Goal: Information Seeking & Learning: Obtain resource

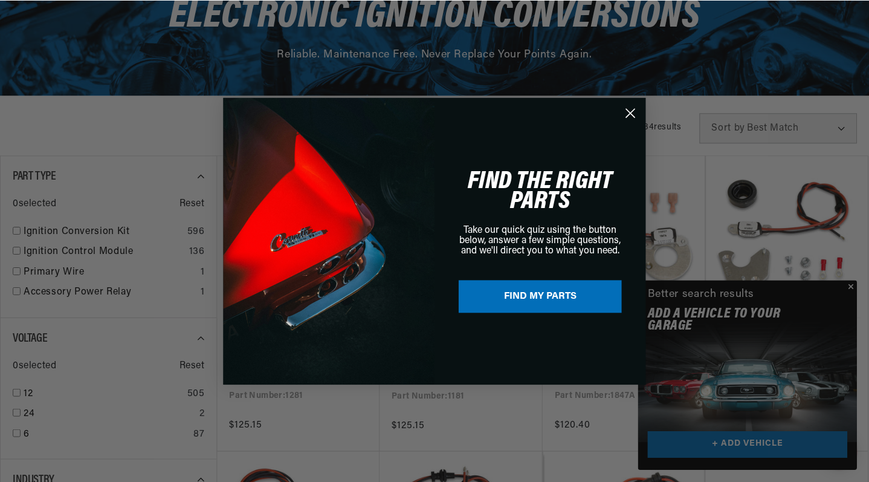
scroll to position [0, 366]
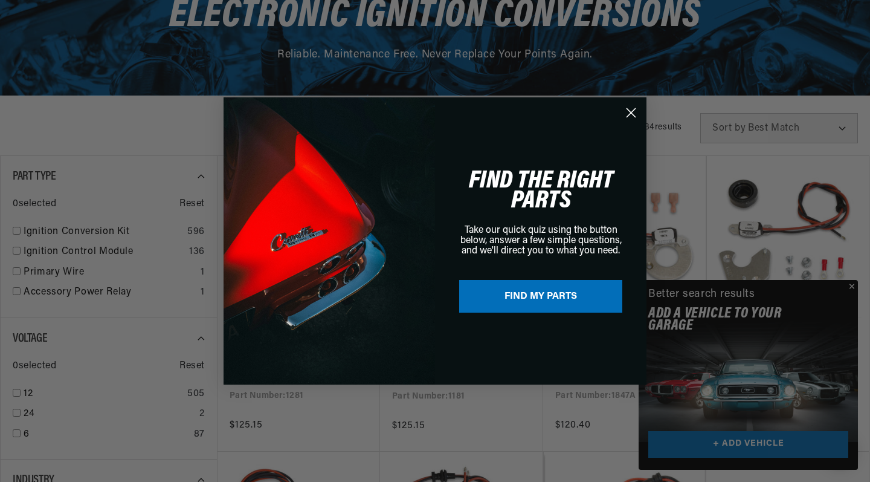
click at [628, 110] on icon "Close dialog" at bounding box center [631, 113] width 8 height 8
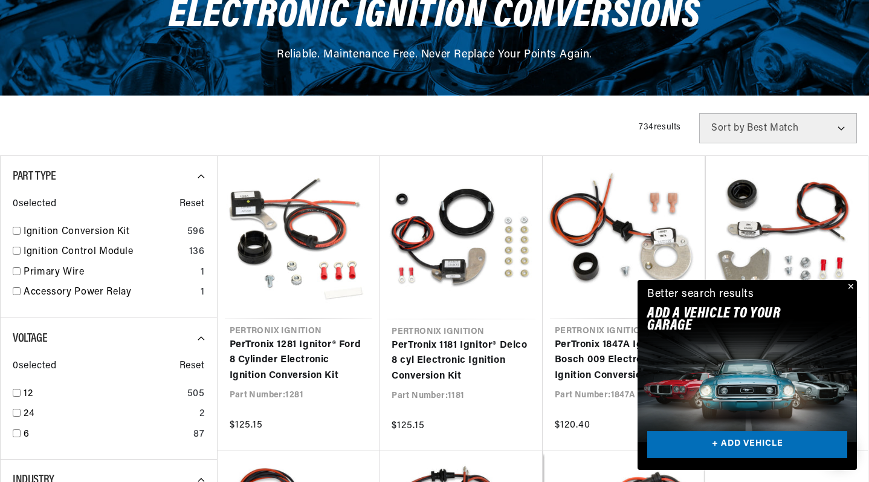
click at [852, 284] on button "Close" at bounding box center [849, 287] width 15 height 15
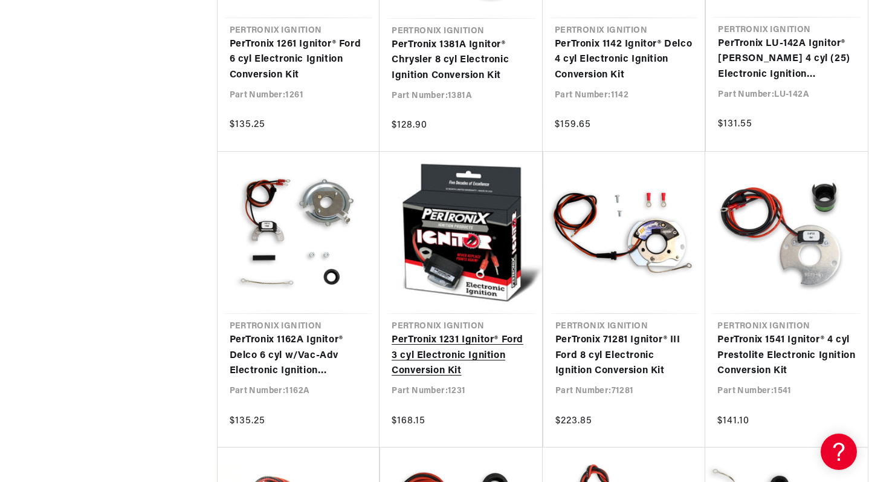
scroll to position [1572, 0]
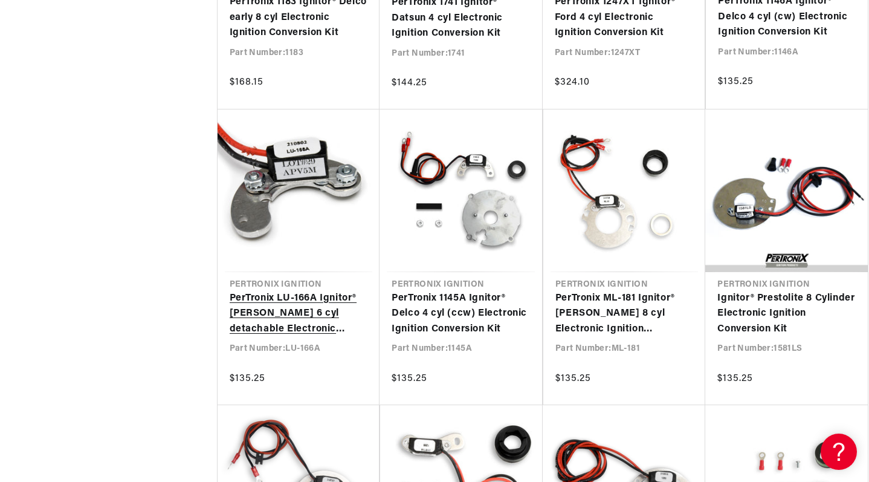
scroll to position [2287, 0]
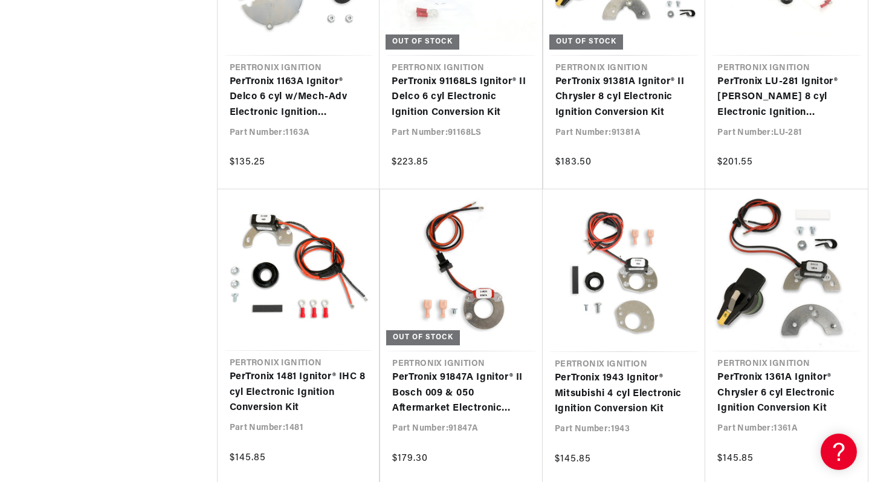
scroll to position [0, 366]
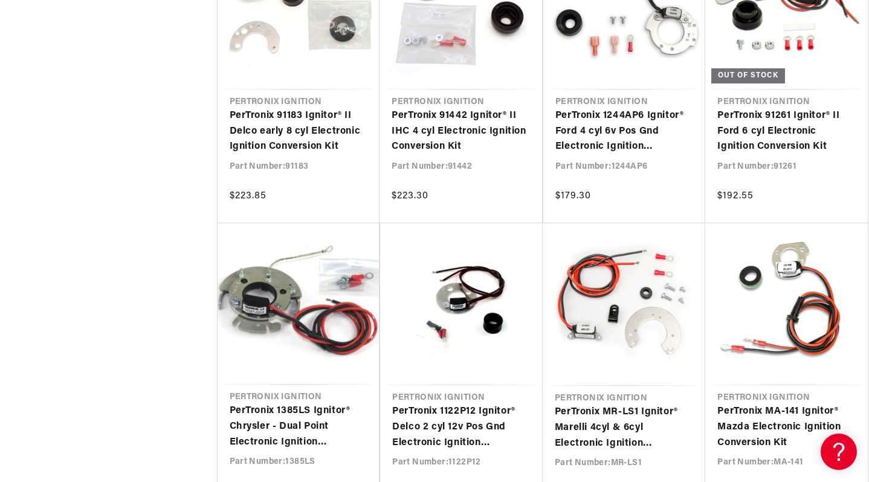
scroll to position [4295, 0]
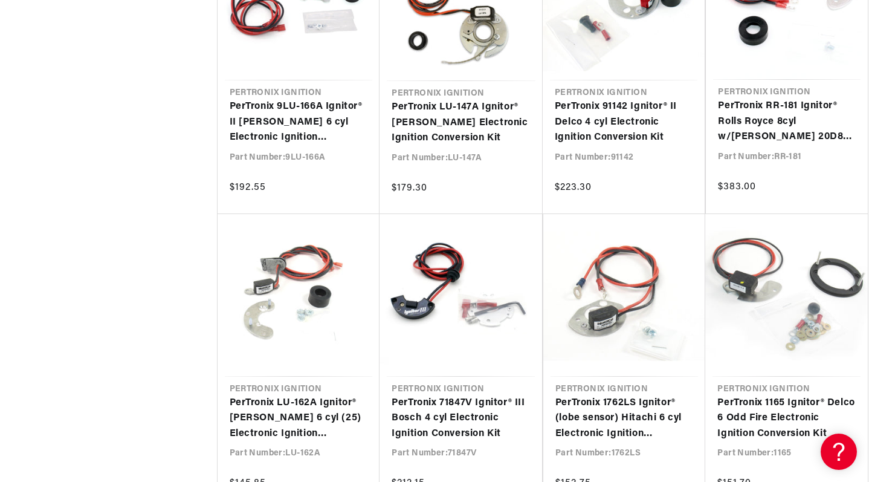
scroll to position [7610, 0]
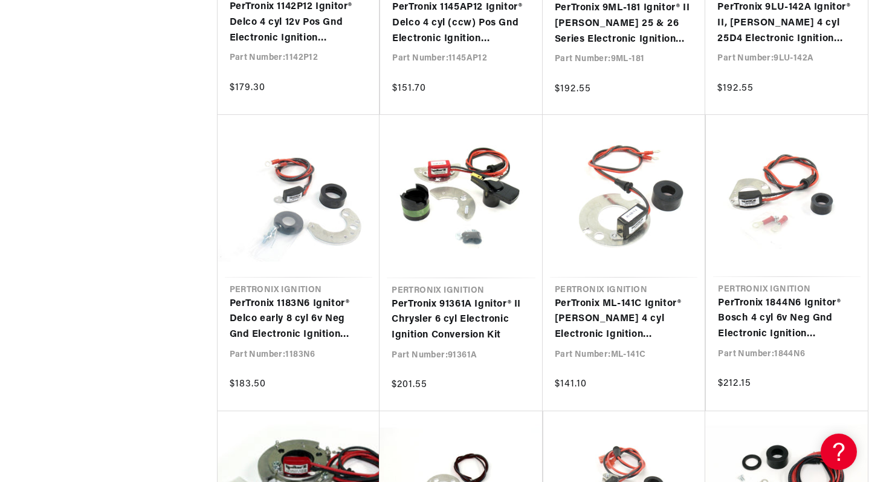
scroll to position [9837, 0]
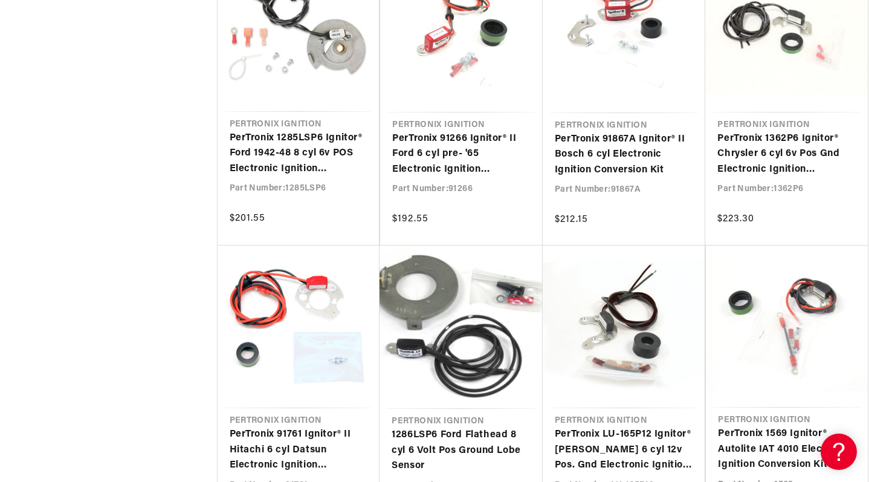
scroll to position [11256, 0]
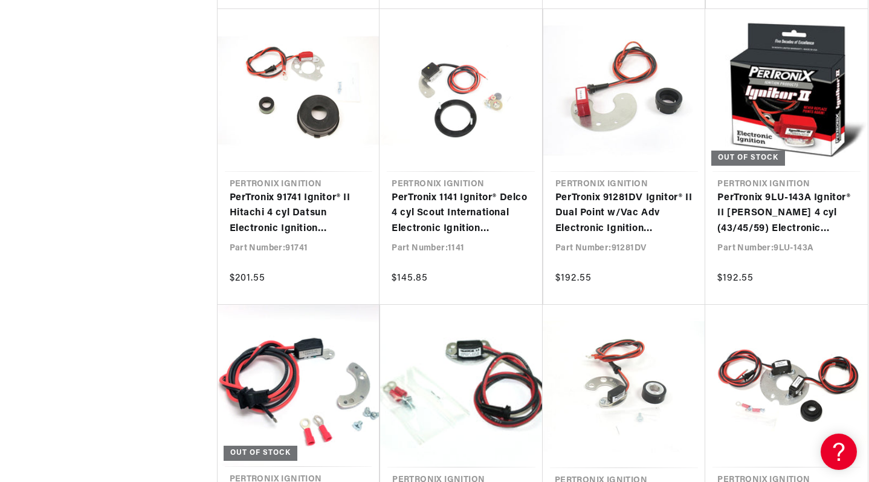
scroll to position [12025, 0]
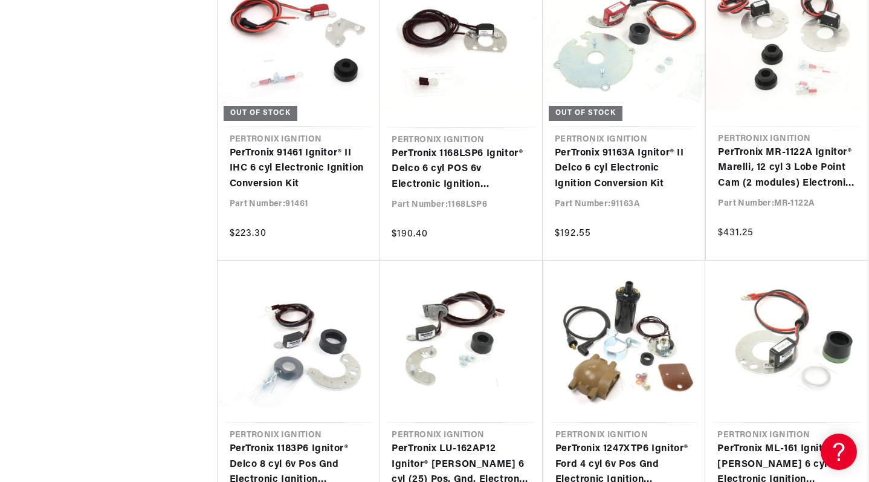
scroll to position [13552, 0]
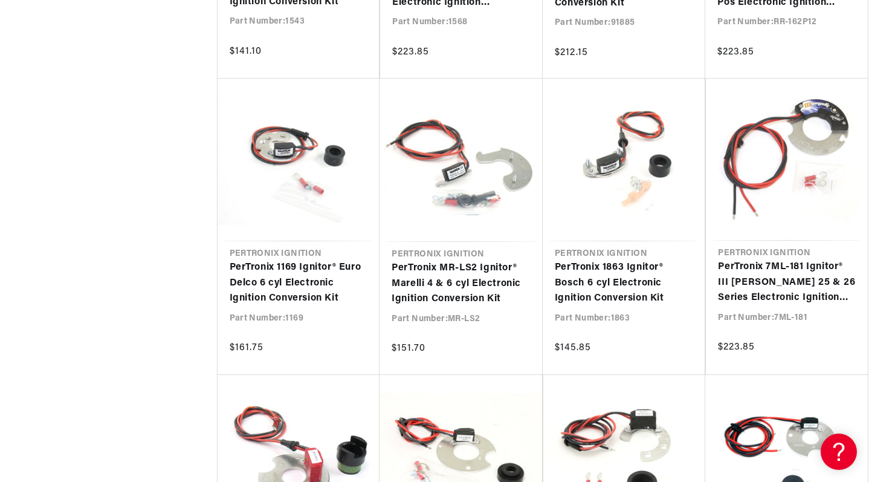
scroll to position [14246, 0]
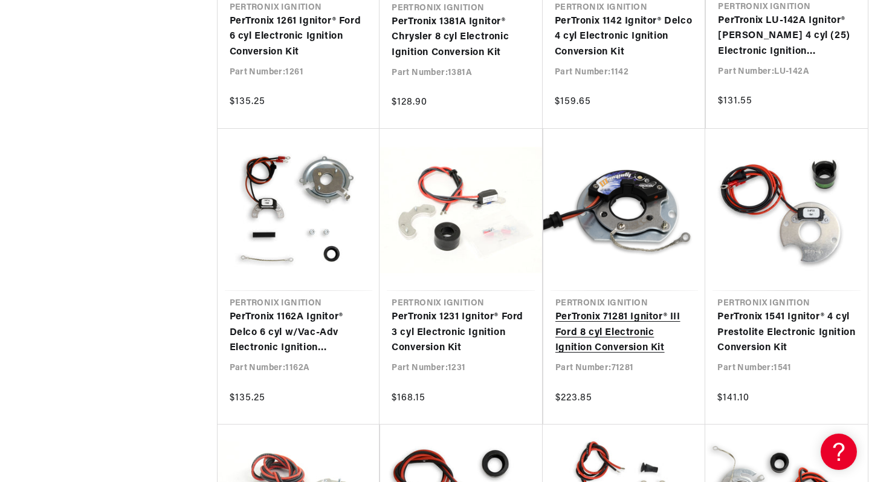
scroll to position [0, 366]
click at [611, 327] on link "PerTronix 71281 Ignitor® III Ford 8 cyl Electronic Ignition Conversion Kit" at bounding box center [624, 332] width 138 height 47
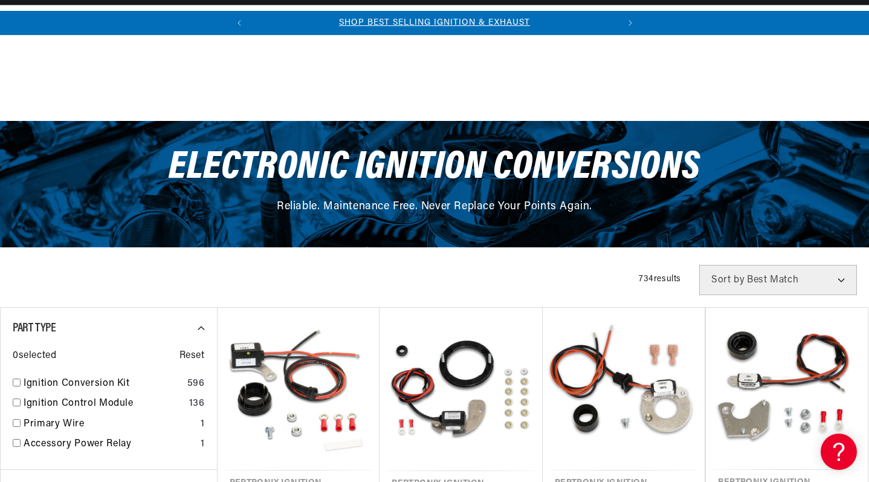
scroll to position [263, 0]
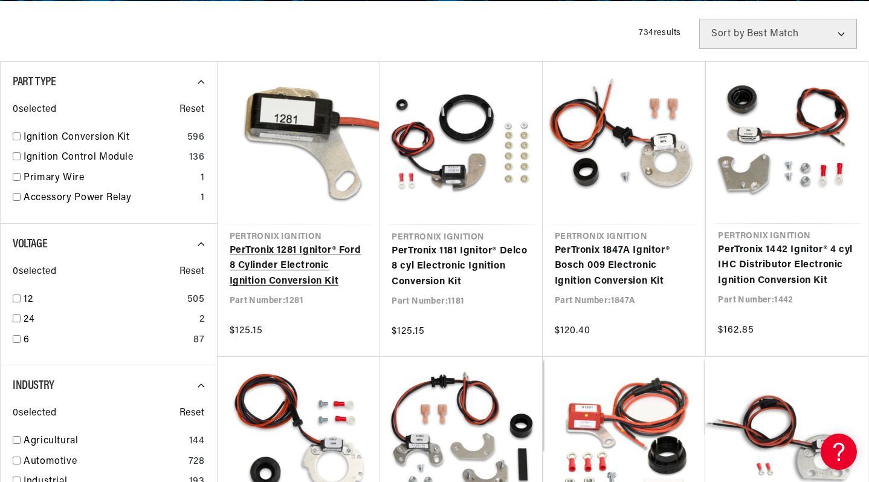
click at [285, 254] on link "PerTronix 1281 Ignitor® Ford 8 Cylinder Electronic Ignition Conversion Kit" at bounding box center [299, 266] width 138 height 47
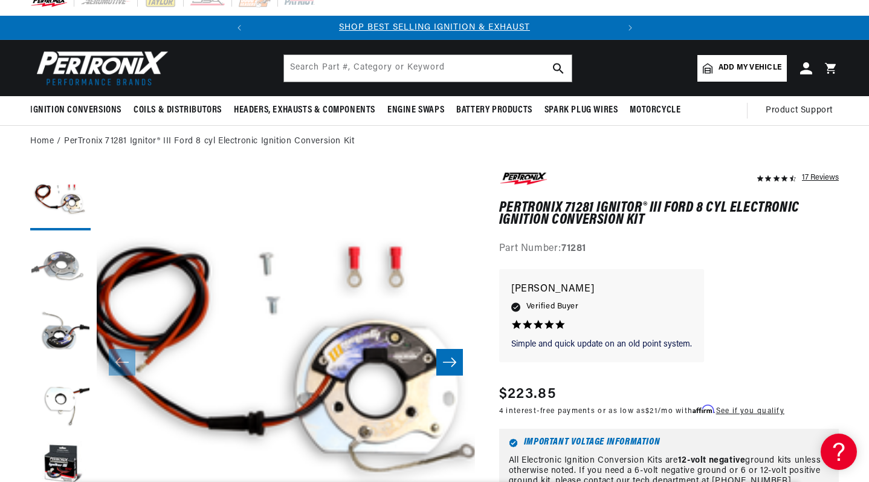
click at [54, 264] on button "Load image 2 in gallery view" at bounding box center [60, 266] width 60 height 60
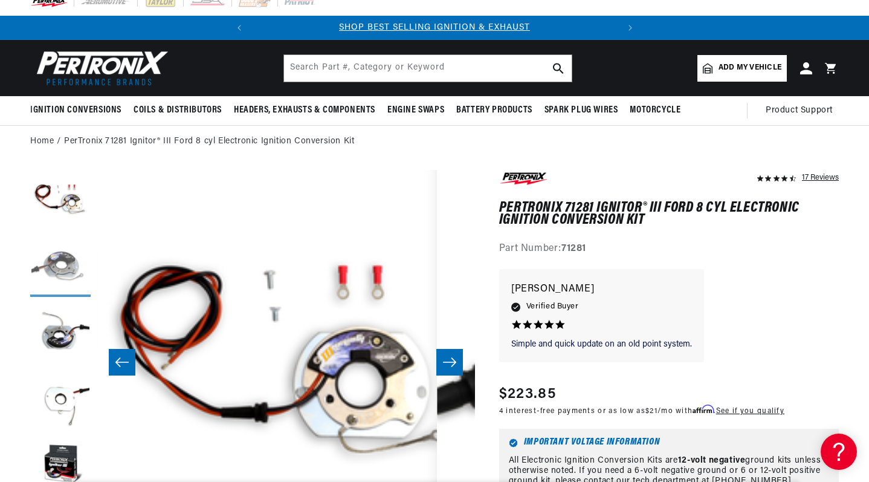
scroll to position [0, 378]
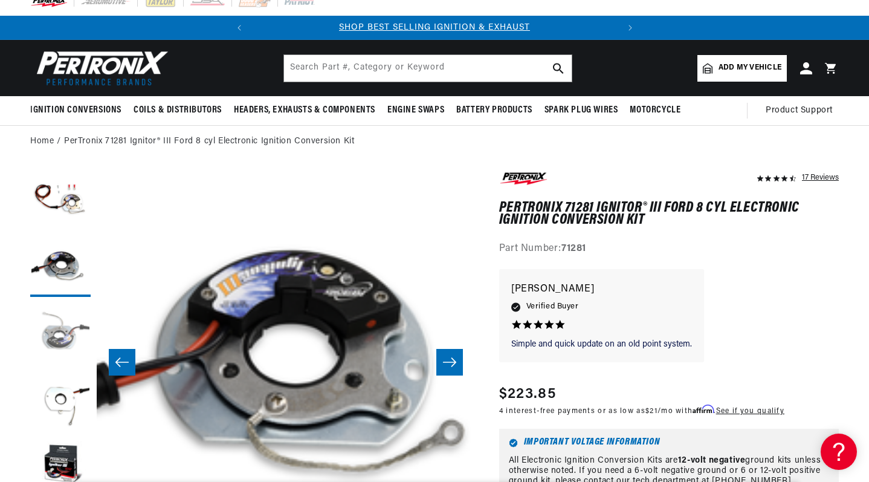
click at [62, 339] on button "Load image 3 in gallery view" at bounding box center [60, 333] width 60 height 60
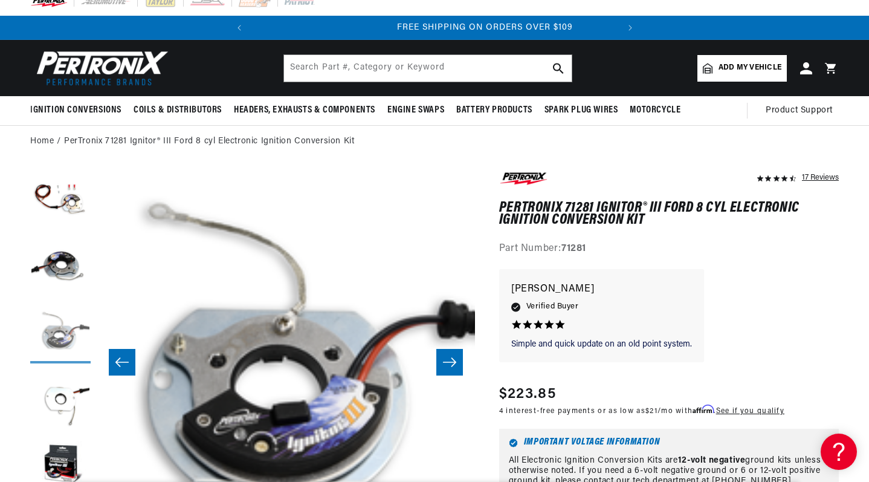
scroll to position [0, 366]
click at [449, 361] on icon "Slide right" at bounding box center [449, 362] width 15 height 12
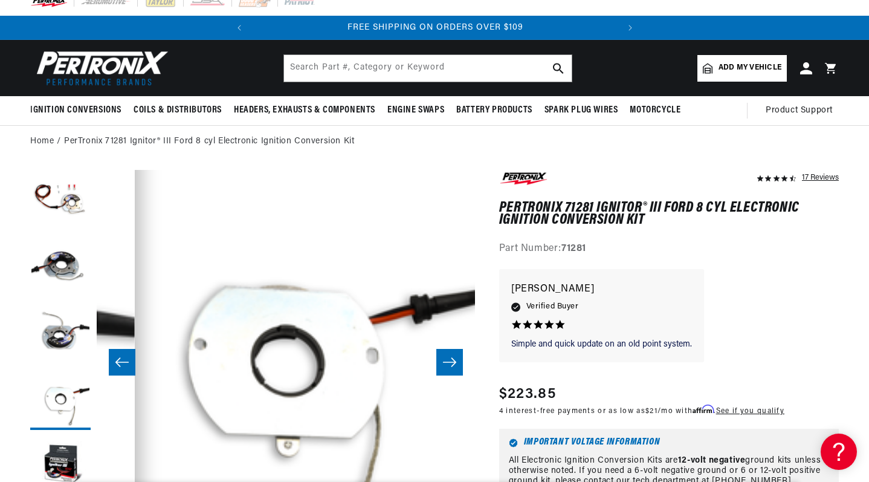
scroll to position [0, 0]
click at [450, 361] on icon "Slide right" at bounding box center [449, 362] width 15 height 12
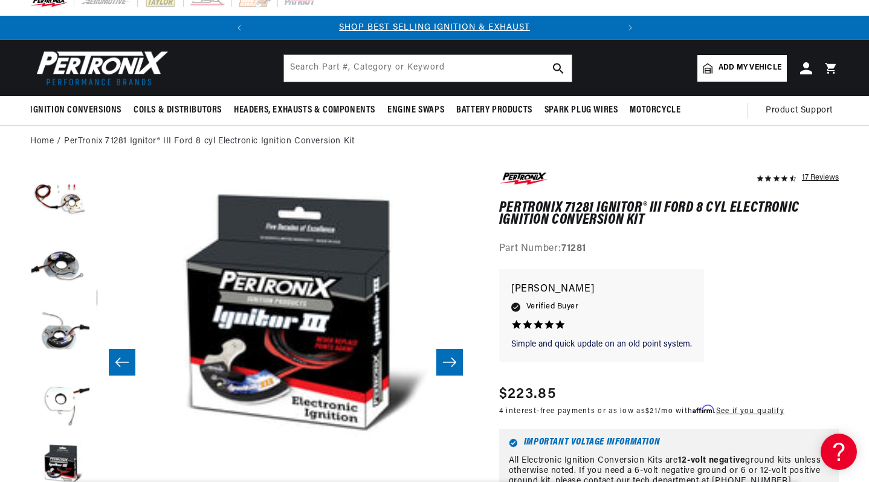
click at [450, 360] on icon "Slide right" at bounding box center [449, 362] width 15 height 12
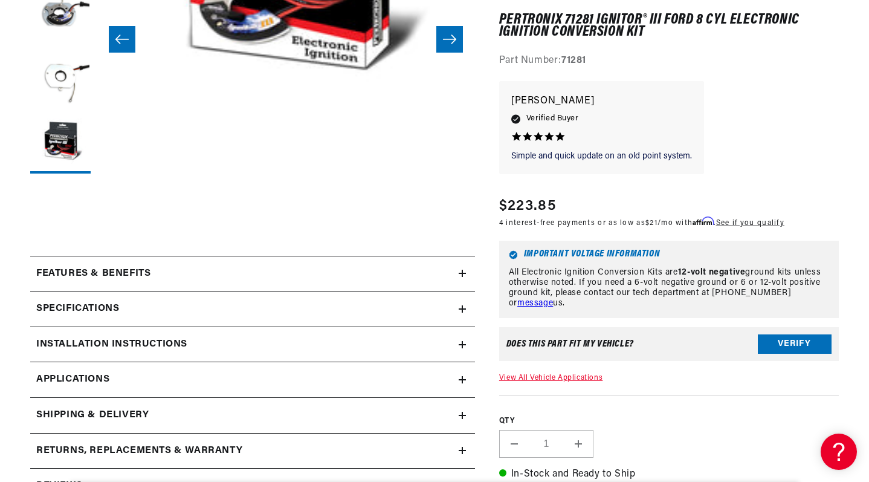
scroll to position [0, 366]
click at [461, 270] on icon at bounding box center [462, 272] width 7 height 7
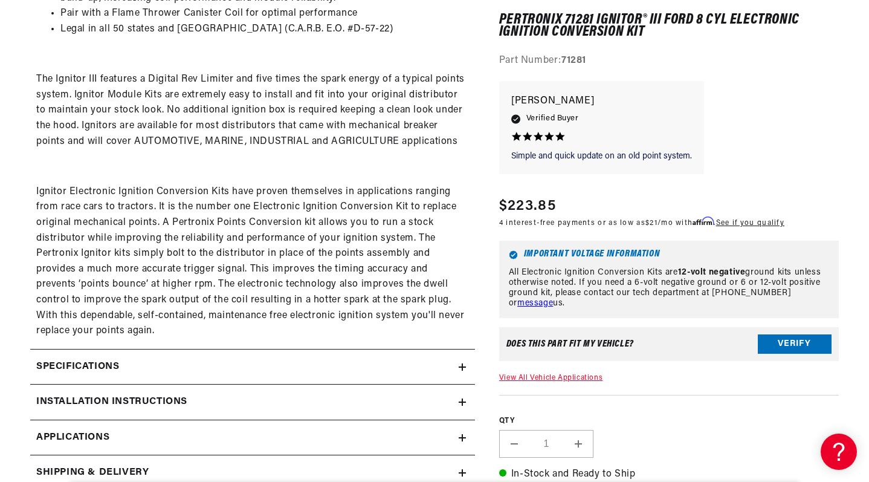
click at [460, 402] on icon at bounding box center [462, 402] width 7 height 0
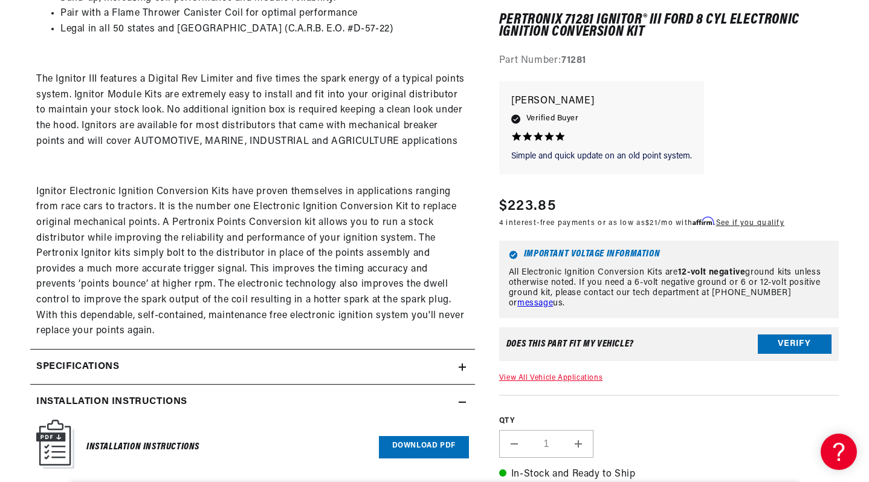
click at [430, 436] on link "Download PDF" at bounding box center [424, 447] width 90 height 22
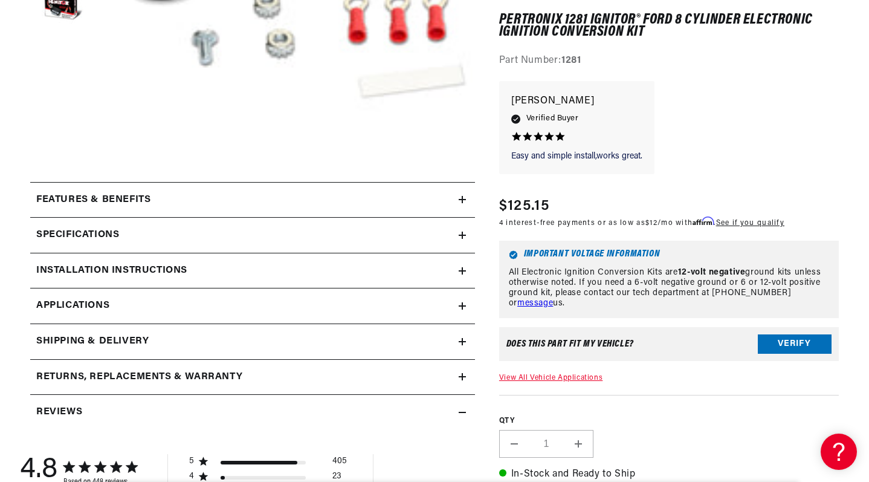
scroll to position [0, 205]
click at [459, 234] on icon at bounding box center [462, 234] width 7 height 7
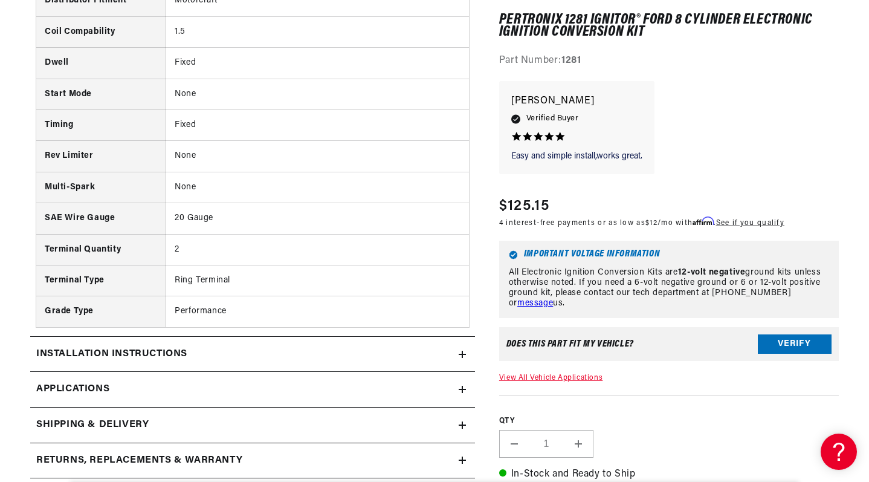
scroll to position [0, 0]
click at [461, 421] on icon at bounding box center [462, 424] width 7 height 7
